Goal: Use online tool/utility: Utilize a website feature to perform a specific function

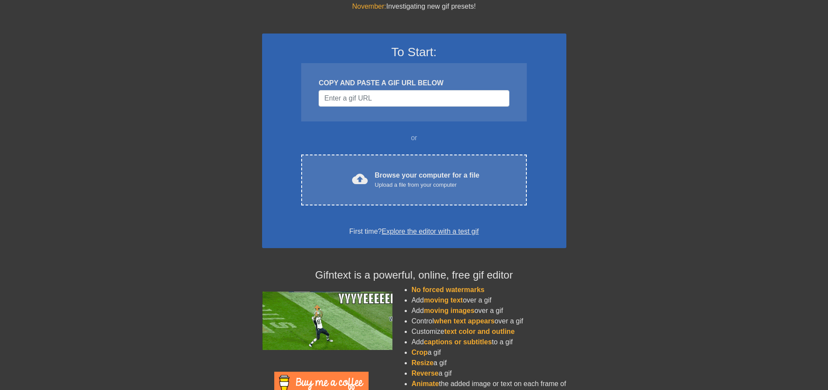
scroll to position [74, 0]
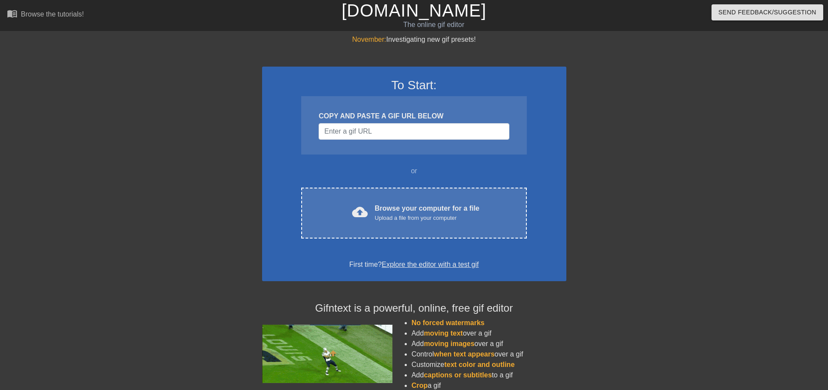
click at [424, 16] on link "[DOMAIN_NAME]" at bounding box center [414, 10] width 145 height 19
